Goal: Task Accomplishment & Management: Manage account settings

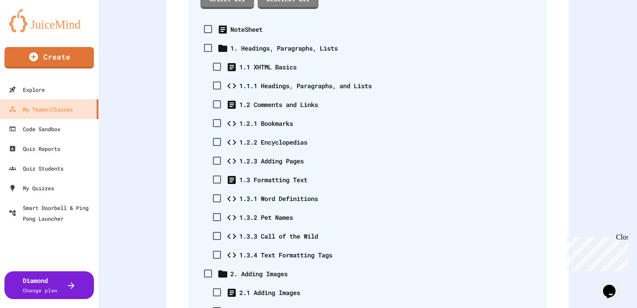
scroll to position [45, 0]
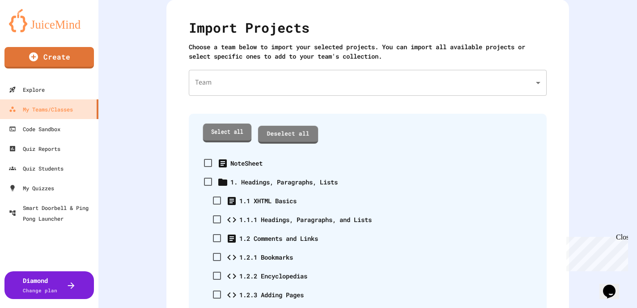
click at [229, 129] on link "Select all" at bounding box center [227, 132] width 49 height 18
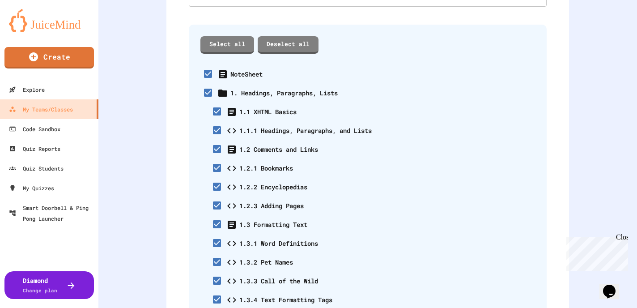
scroll to position [0, 0]
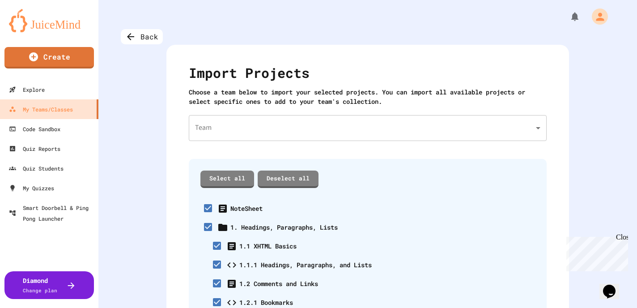
click at [318, 126] on body "We are updating our servers at 7PM EST on 3/11/2025. JuiceMind should continue …" at bounding box center [318, 154] width 637 height 308
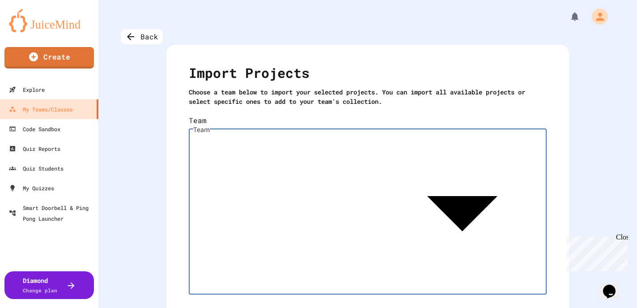
type input "**********"
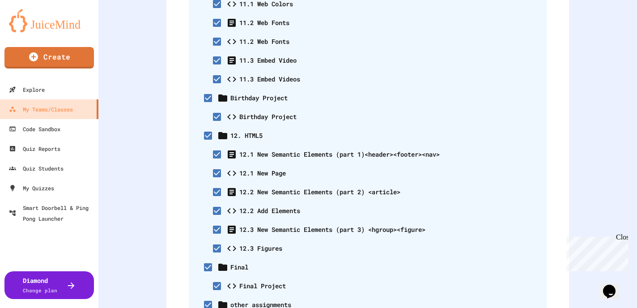
scroll to position [1441, 0]
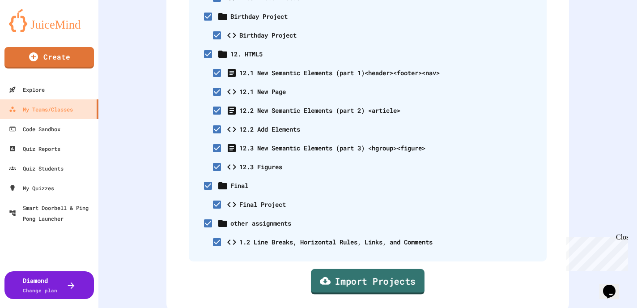
click at [378, 269] on link "Import Projects" at bounding box center [368, 280] width 114 height 25
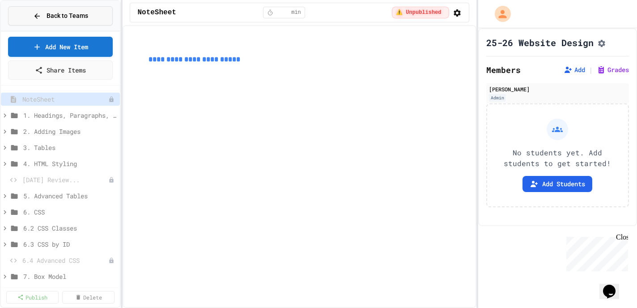
click at [65, 14] on span "Back to Teams" at bounding box center [67, 15] width 42 height 9
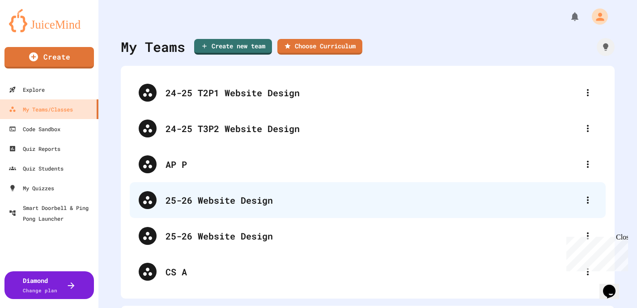
click at [232, 212] on div "25-26 Website Design" at bounding box center [368, 200] width 476 height 36
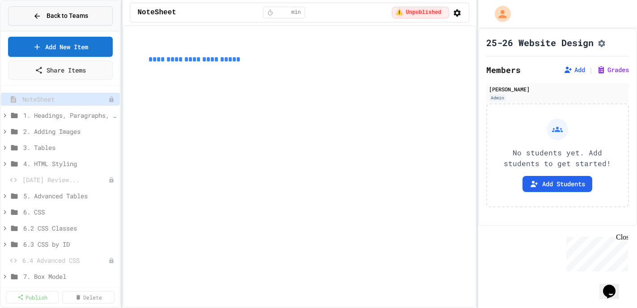
click at [80, 17] on span "Back to Teams" at bounding box center [67, 15] width 42 height 9
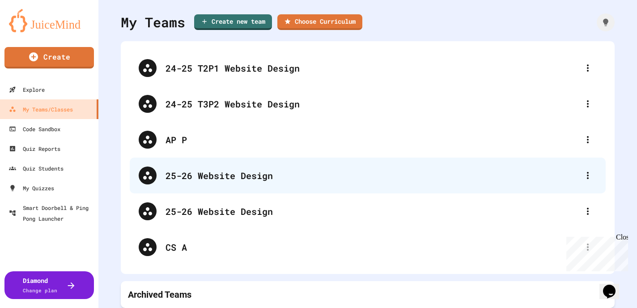
scroll to position [31, 0]
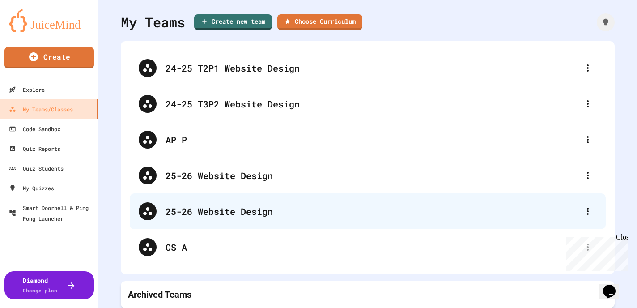
click at [224, 204] on div "25-26 Website Design" at bounding box center [371, 210] width 413 height 13
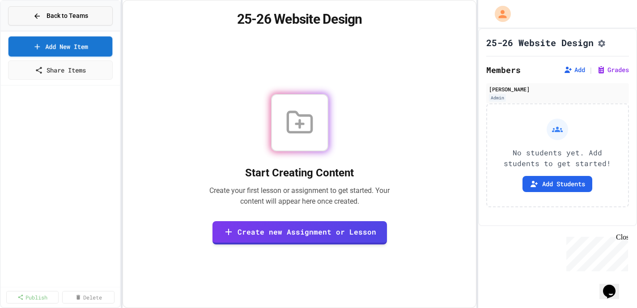
click at [68, 19] on span "Back to Teams" at bounding box center [67, 15] width 42 height 9
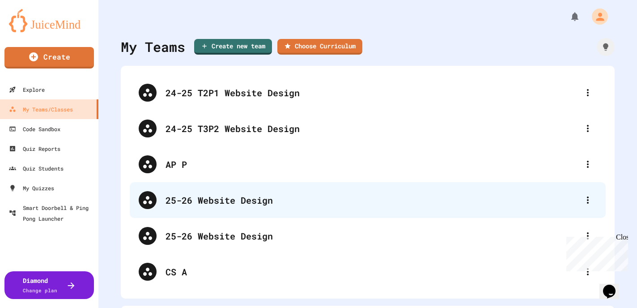
scroll to position [31, 0]
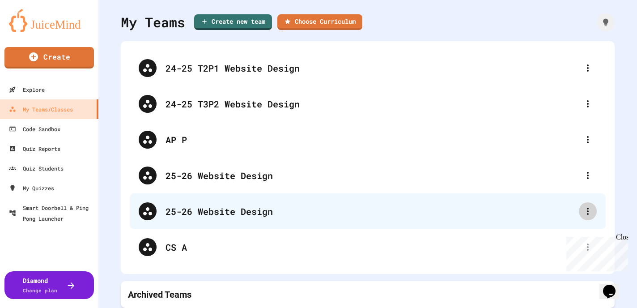
click at [582, 207] on icon at bounding box center [587, 211] width 11 height 11
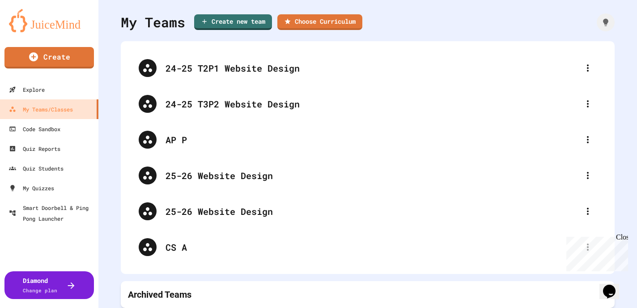
click at [624, 238] on div "Close" at bounding box center [621, 238] width 11 height 11
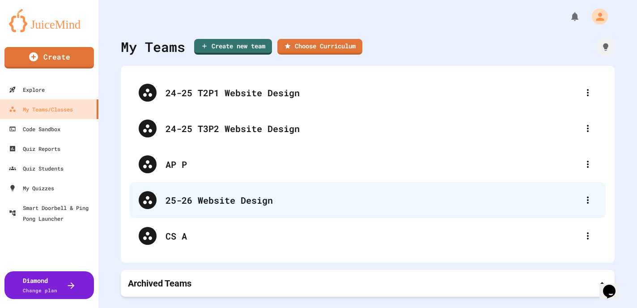
click at [224, 201] on div "25-26 Website Design" at bounding box center [371, 199] width 413 height 13
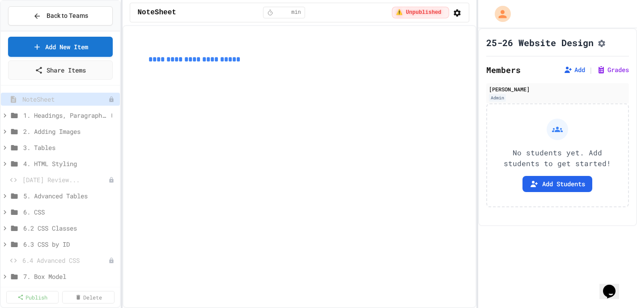
click at [2, 114] on icon at bounding box center [5, 115] width 8 height 8
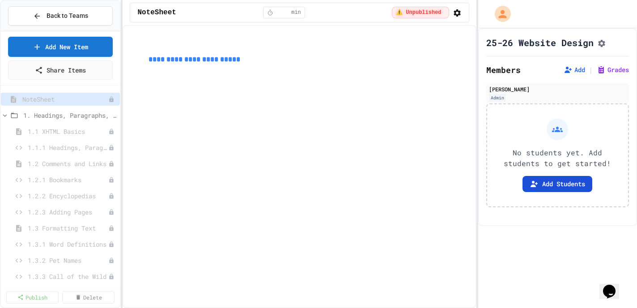
click at [543, 192] on button "Add Students" at bounding box center [557, 184] width 70 height 16
click at [49, 145] on span "1.1.1 Headings, Paragraphs, and Lists" at bounding box center [64, 147] width 72 height 9
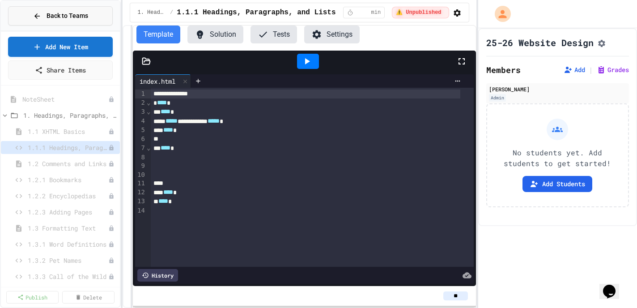
click at [78, 18] on span "Back to Teams" at bounding box center [67, 15] width 42 height 9
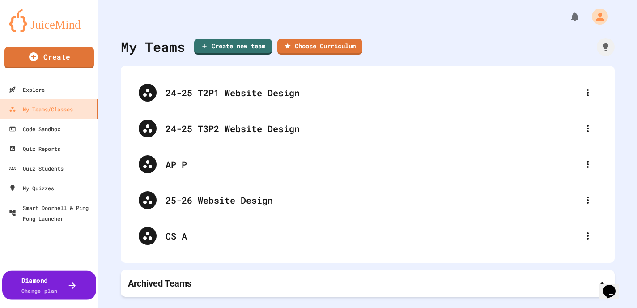
click at [69, 284] on icon at bounding box center [72, 285] width 10 height 10
click at [69, 22] on img at bounding box center [49, 20] width 80 height 23
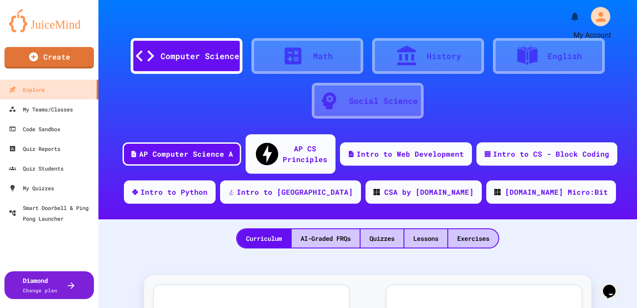
click at [593, 17] on icon "My Account" at bounding box center [600, 16] width 14 height 14
click at [142, 307] on div at bounding box center [318, 308] width 637 height 0
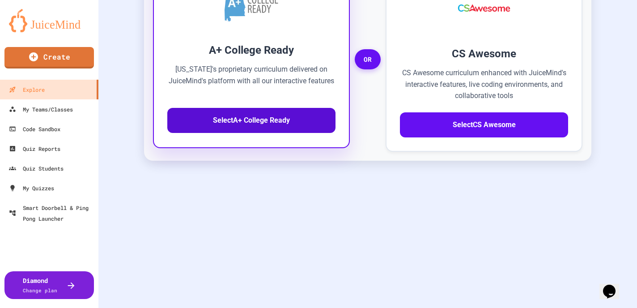
scroll to position [342, 0]
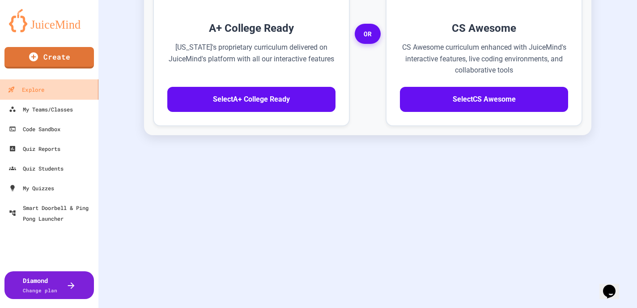
click at [30, 90] on div "Explore" at bounding box center [26, 89] width 37 height 11
click at [49, 25] on img at bounding box center [49, 20] width 80 height 23
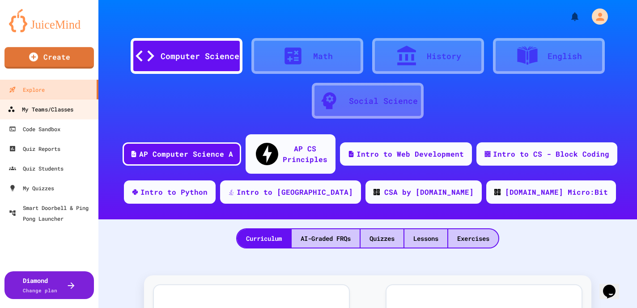
click at [65, 106] on div "My Teams/Classes" at bounding box center [41, 109] width 66 height 11
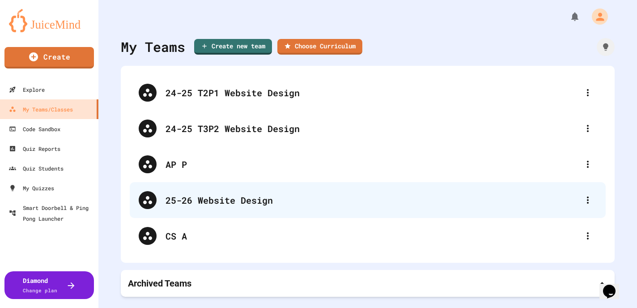
click at [261, 205] on div "25-26 Website Design" at bounding box center [371, 199] width 413 height 13
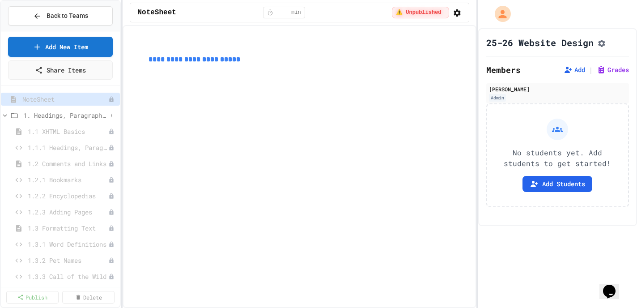
click at [58, 114] on span "1. Headings, Paragraphs, Lists" at bounding box center [65, 114] width 84 height 9
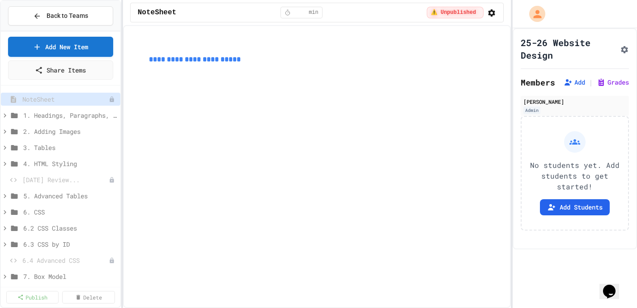
click at [513, 42] on div "**********" at bounding box center [318, 154] width 637 height 308
click at [59, 12] on span "Back to Teams" at bounding box center [67, 15] width 42 height 9
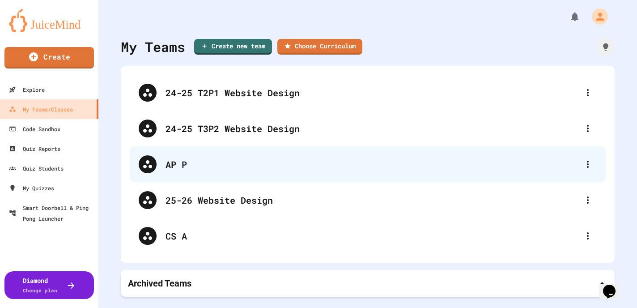
click at [209, 162] on div "AP P" at bounding box center [371, 163] width 413 height 13
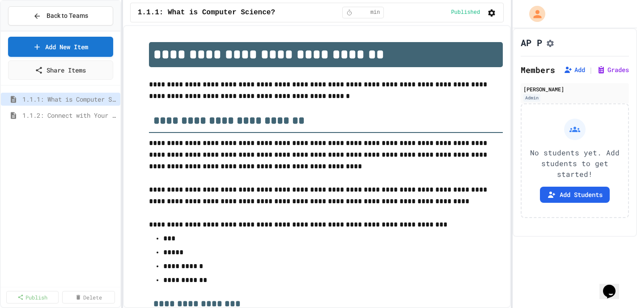
scroll to position [1502, 0]
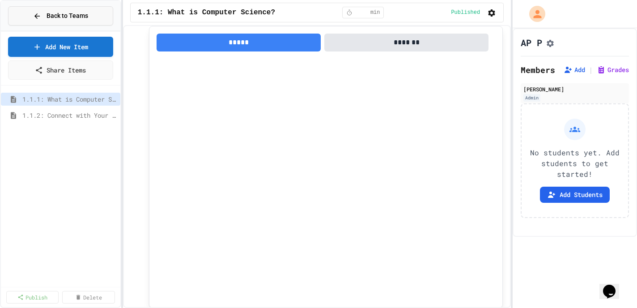
click at [61, 14] on span "Back to Teams" at bounding box center [67, 15] width 42 height 9
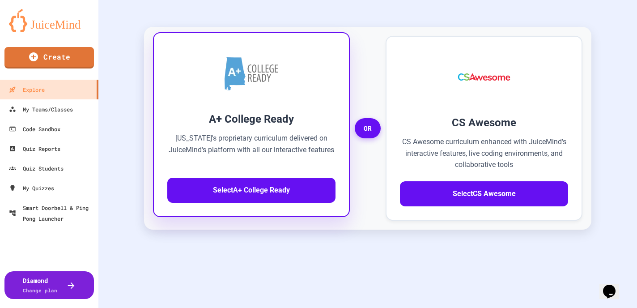
scroll to position [342, 0]
